Goal: Browse casually

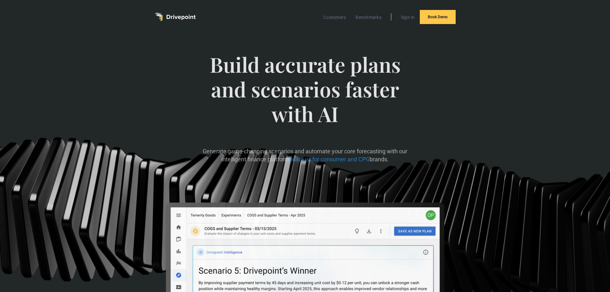
click at [108, 113] on div "Build accurate plans and scenarios faster with AI Generate game-changing scenar…" at bounding box center [305, 202] width 610 height 336
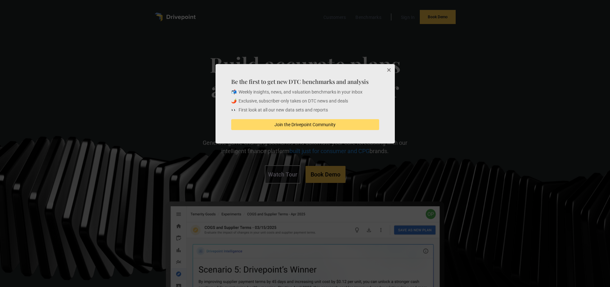
click at [387, 70] on button "Close" at bounding box center [388, 70] width 13 height 13
